Goal: Use online tool/utility: Utilize a website feature to perform a specific function

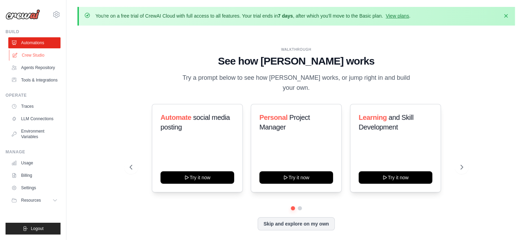
click at [47, 54] on link "Crew Studio" at bounding box center [35, 55] width 52 height 11
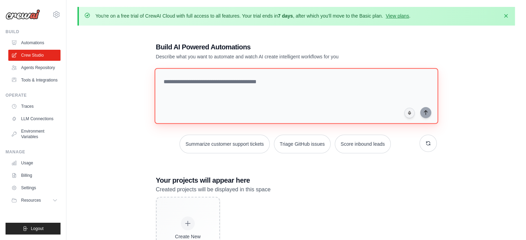
click at [179, 91] on textarea at bounding box center [296, 96] width 284 height 56
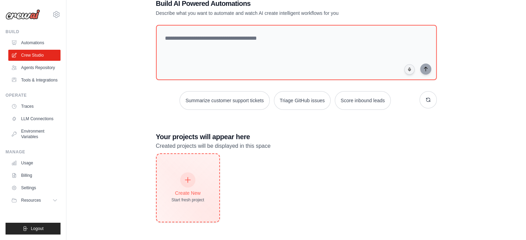
click at [188, 188] on div "Create New Start fresh project" at bounding box center [188, 188] width 33 height 30
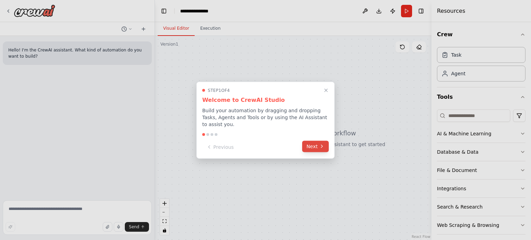
click at [313, 142] on button "Next" at bounding box center [315, 146] width 27 height 11
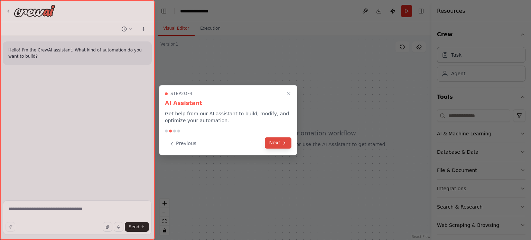
click at [273, 144] on button "Next" at bounding box center [278, 142] width 27 height 11
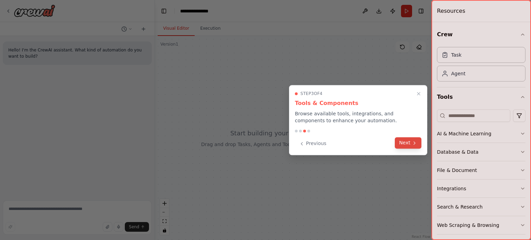
click at [400, 147] on button "Next" at bounding box center [408, 142] width 27 height 11
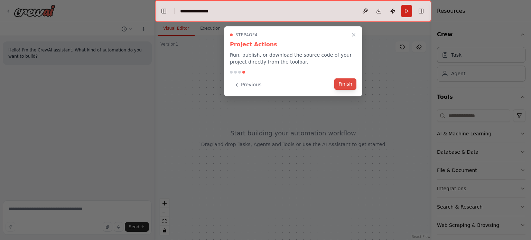
click at [348, 80] on button "Finish" at bounding box center [346, 84] width 22 height 11
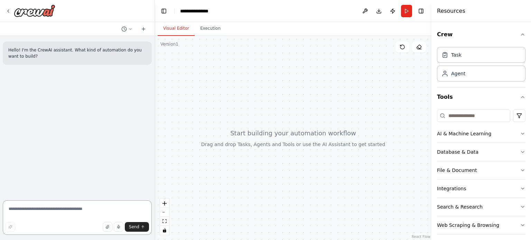
click at [34, 213] on textarea at bounding box center [77, 218] width 149 height 35
type textarea "***"
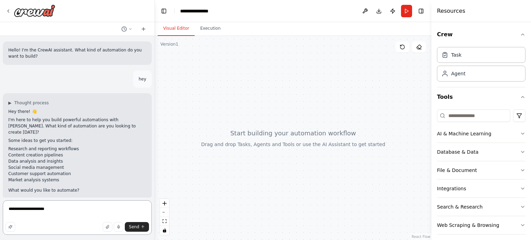
type textarea "**********"
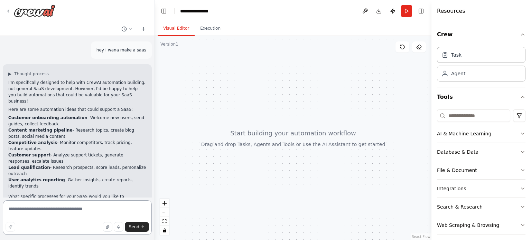
scroll to position [170, 0]
